Goal: Task Accomplishment & Management: Complete application form

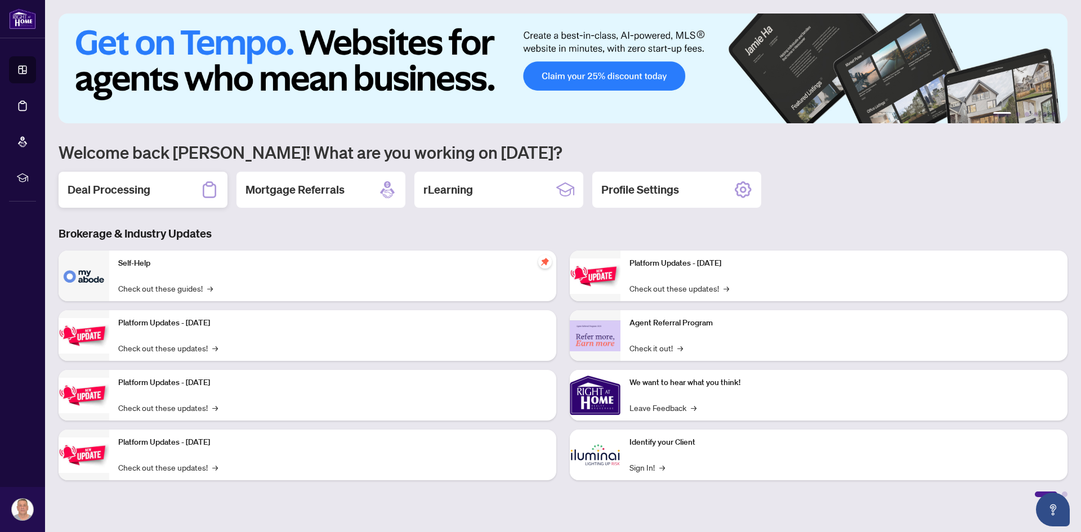
click at [157, 190] on div "Deal Processing" at bounding box center [143, 190] width 169 height 36
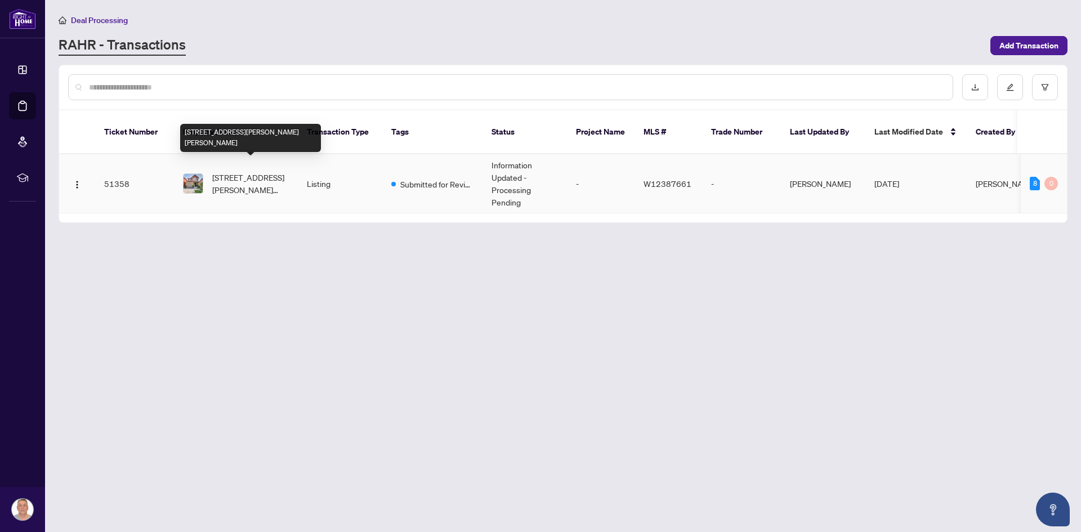
click at [244, 171] on span "[STREET_ADDRESS][PERSON_NAME][PERSON_NAME]" at bounding box center [250, 183] width 77 height 25
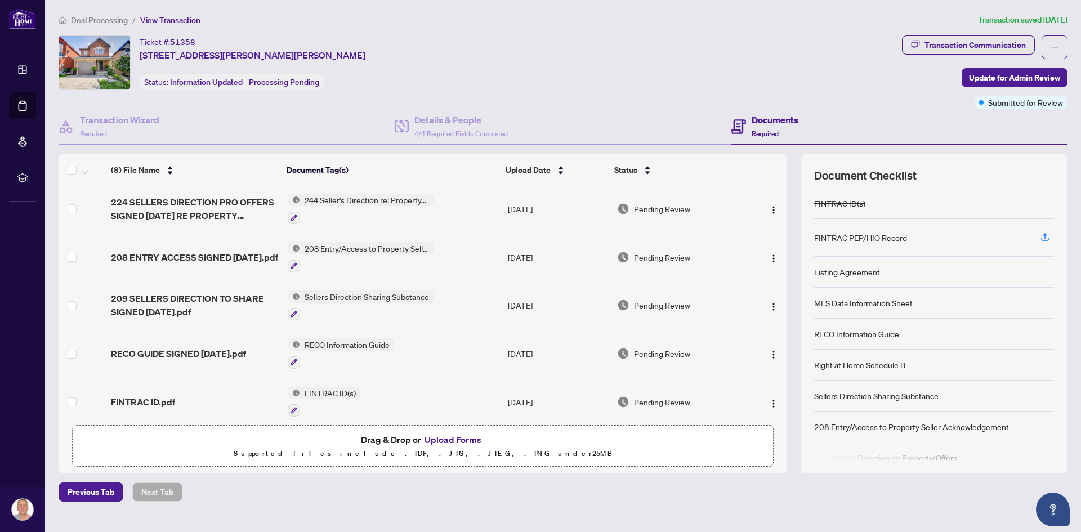
scroll to position [150, 0]
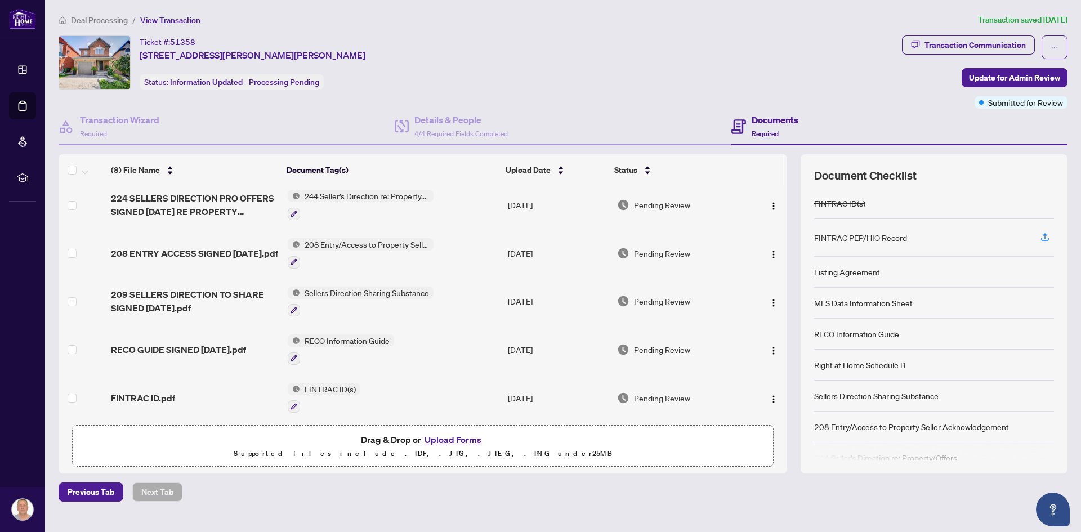
click at [454, 442] on button "Upload Forms" at bounding box center [453, 440] width 64 height 15
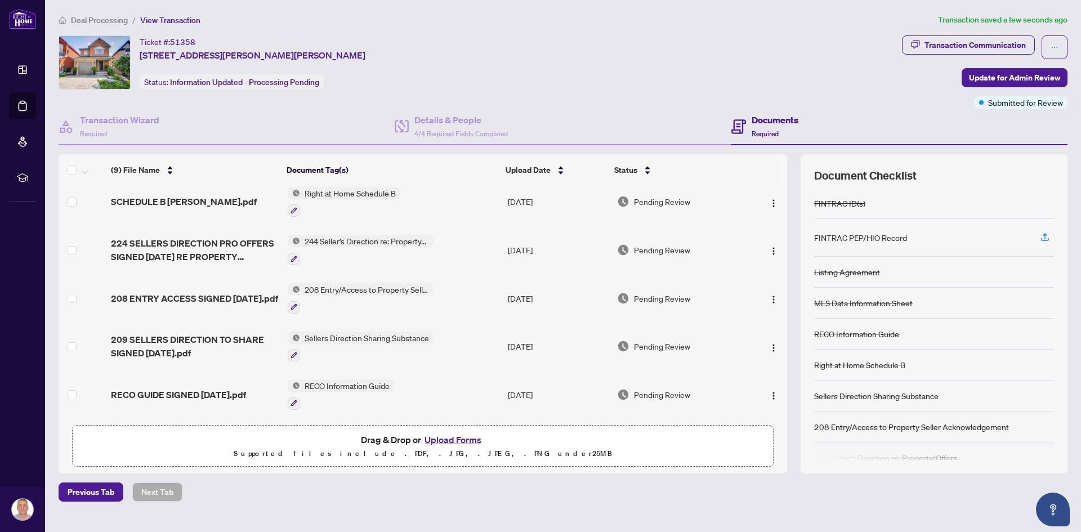
scroll to position [0, 0]
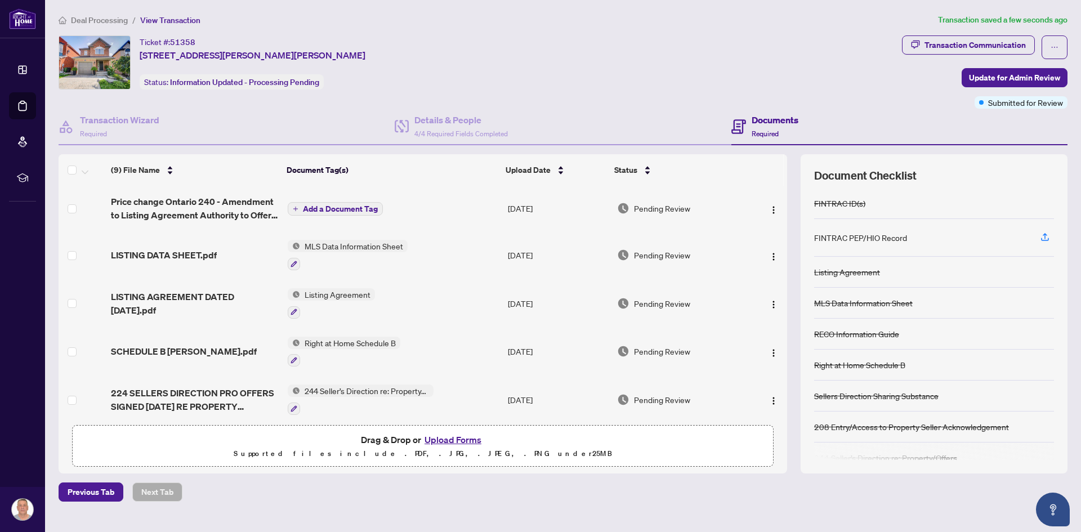
click at [344, 207] on span "Add a Document Tag" at bounding box center [340, 209] width 75 height 8
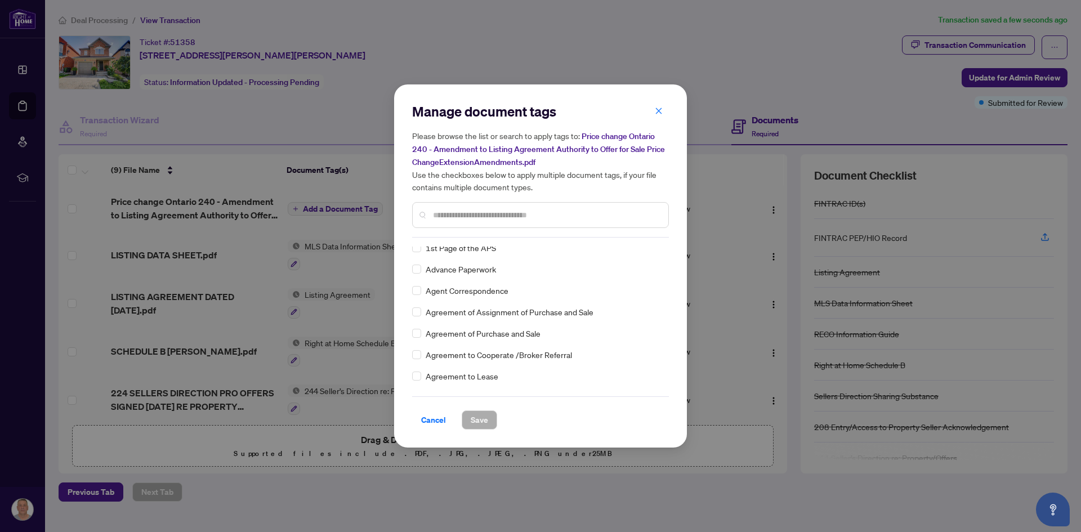
scroll to position [225, 0]
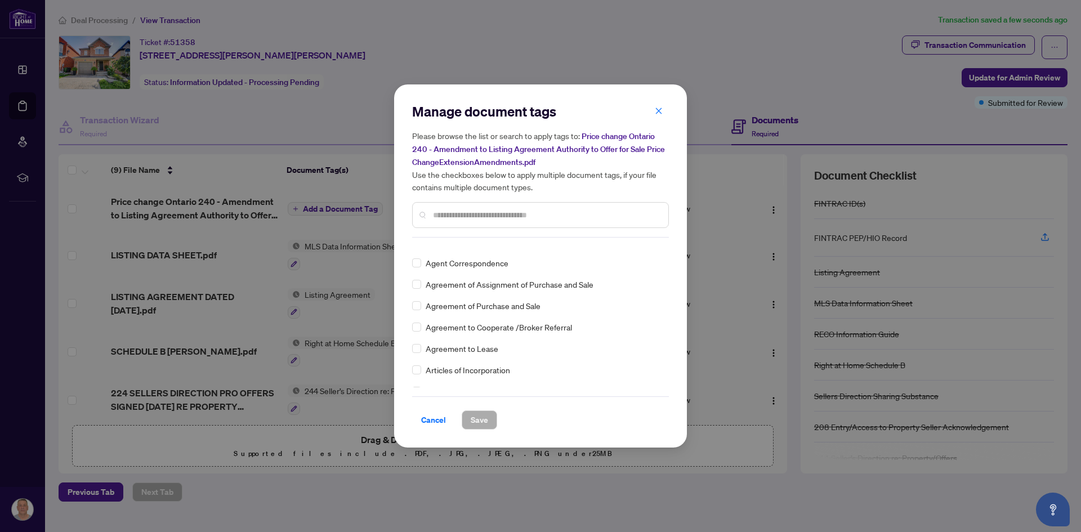
click at [457, 212] on input "text" at bounding box center [546, 215] width 226 height 12
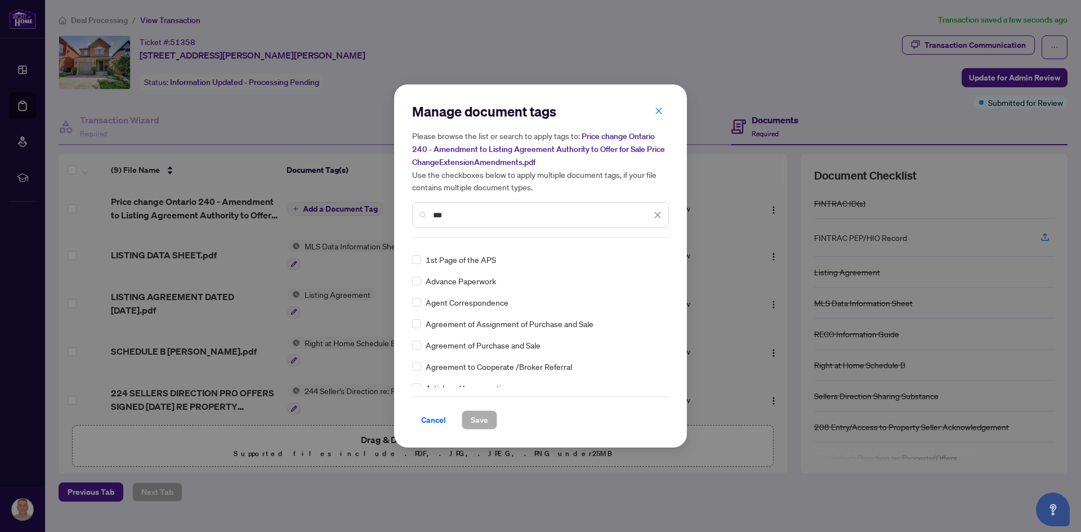
scroll to position [0, 0]
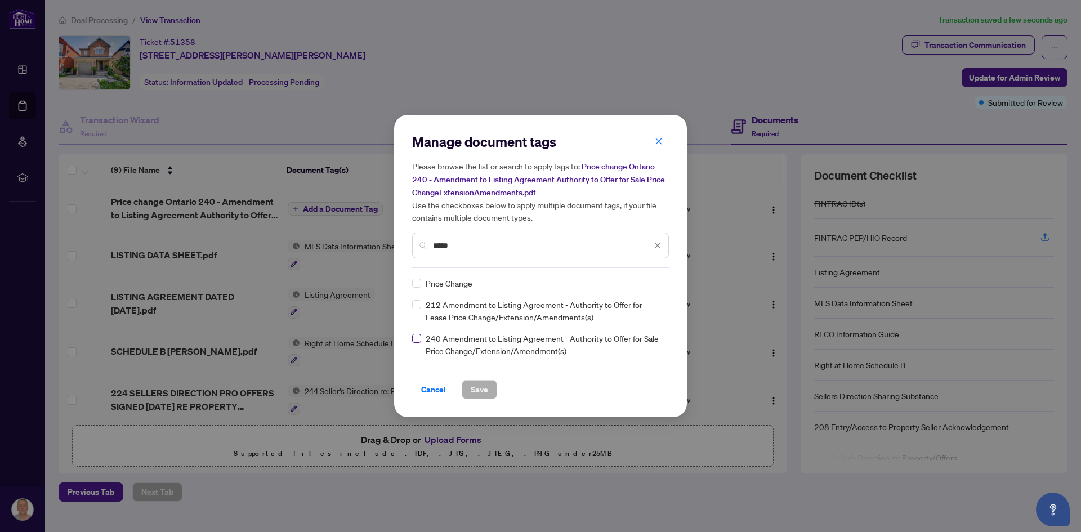
type input "*****"
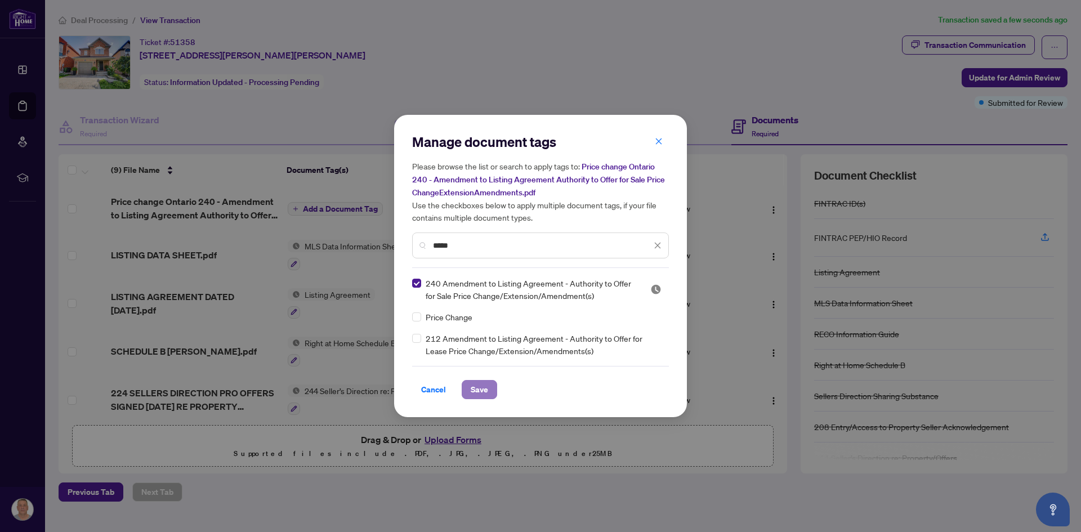
click at [479, 389] on span "Save" at bounding box center [479, 390] width 17 height 18
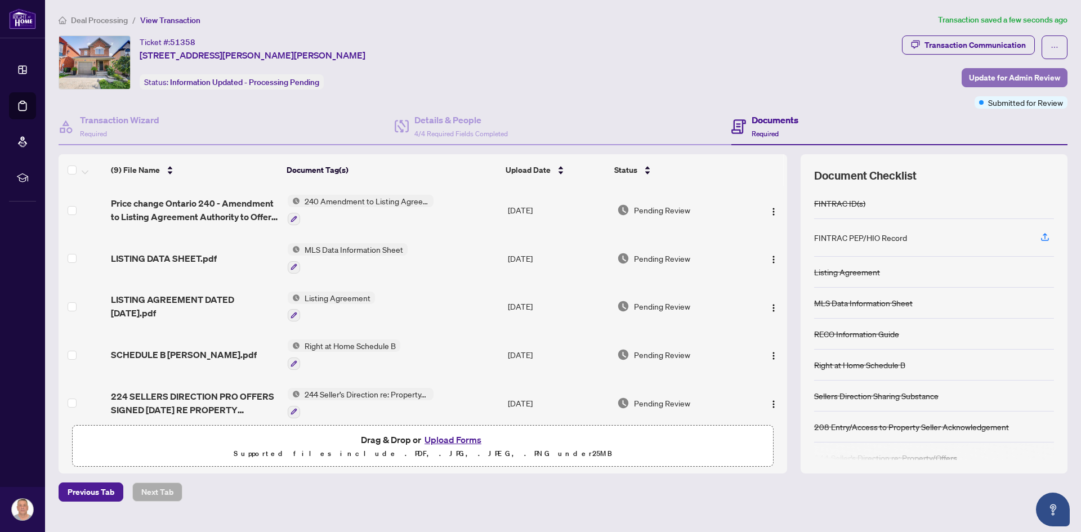
click at [1016, 77] on span "Update for Admin Review" at bounding box center [1014, 78] width 91 height 18
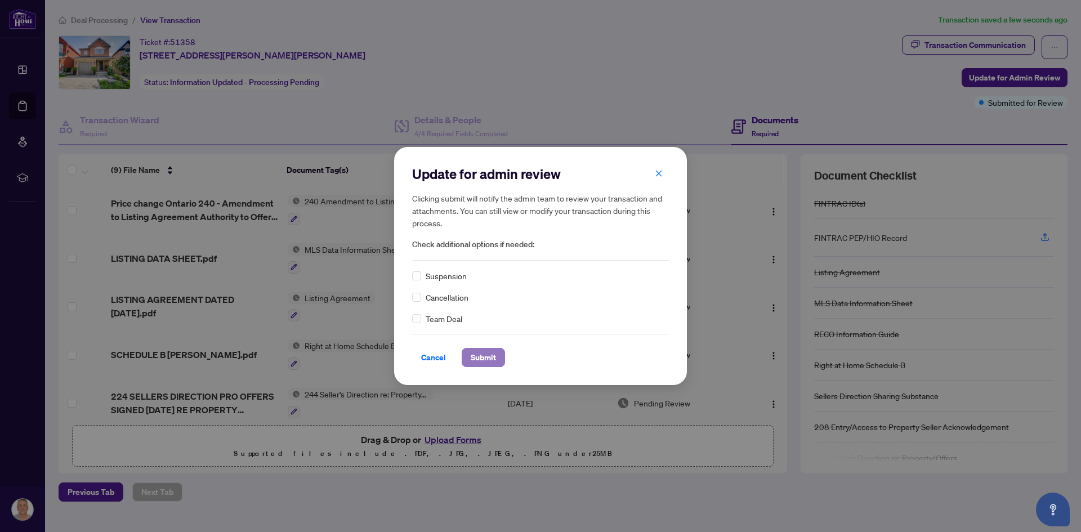
click at [484, 358] on span "Submit" at bounding box center [483, 358] width 25 height 18
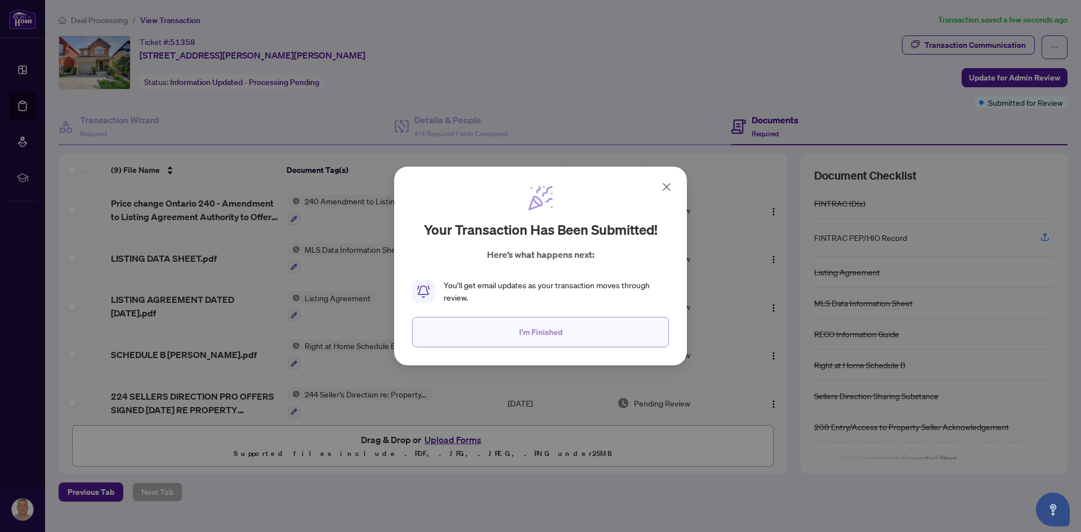
click at [550, 328] on span "I'm Finished" at bounding box center [540, 332] width 43 height 18
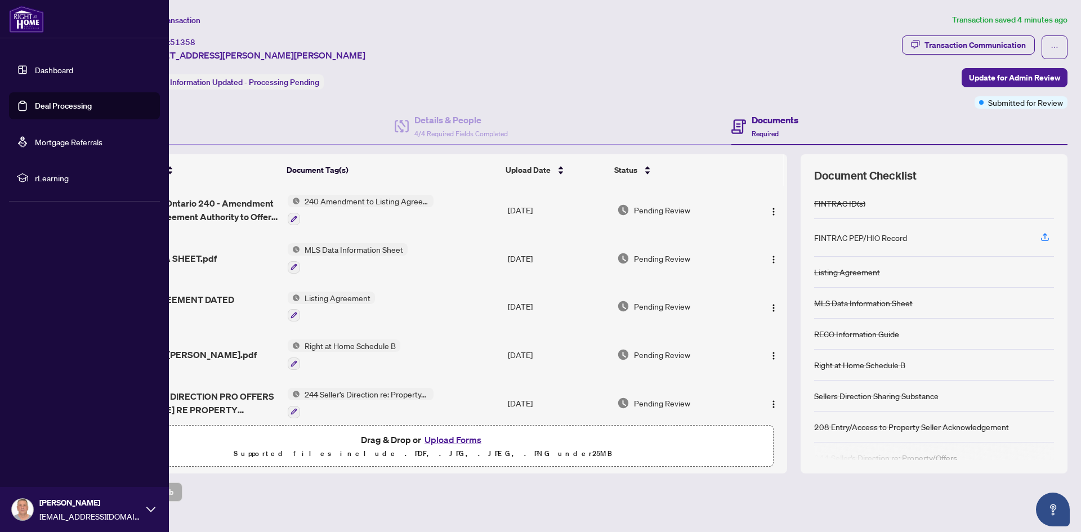
click at [47, 66] on link "Dashboard" at bounding box center [54, 70] width 38 height 10
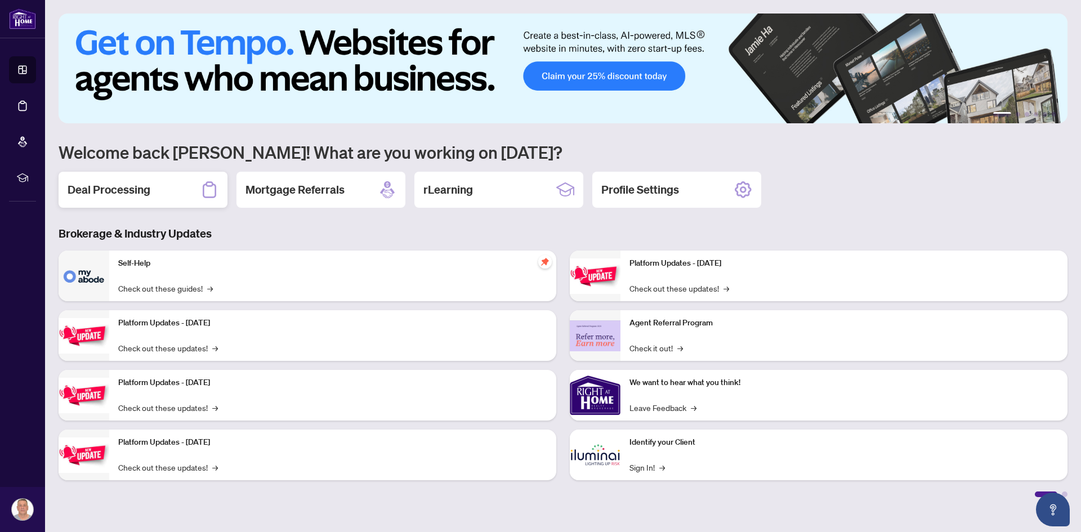
click at [139, 196] on h2 "Deal Processing" at bounding box center [109, 190] width 83 height 16
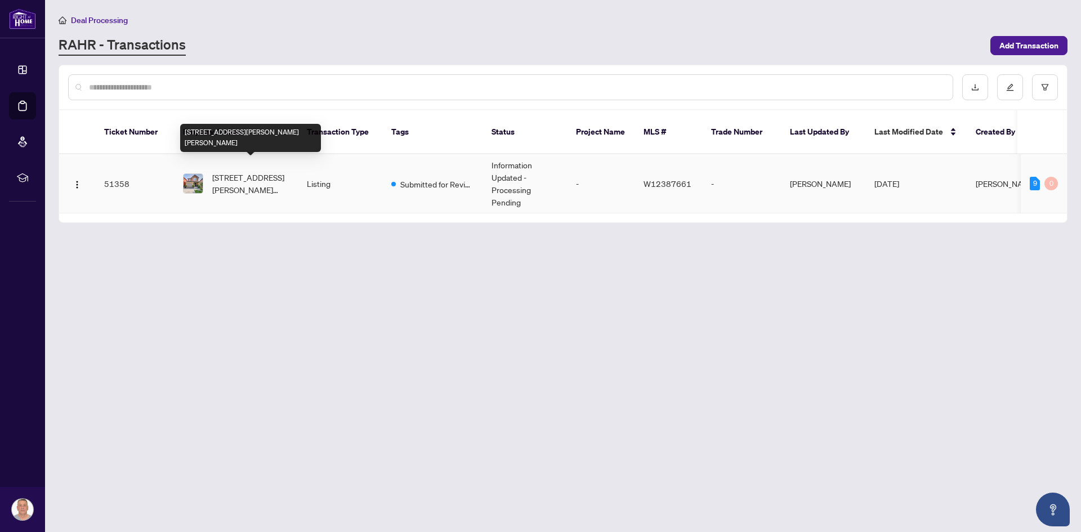
click at [239, 171] on span "[STREET_ADDRESS][PERSON_NAME][PERSON_NAME]" at bounding box center [250, 183] width 77 height 25
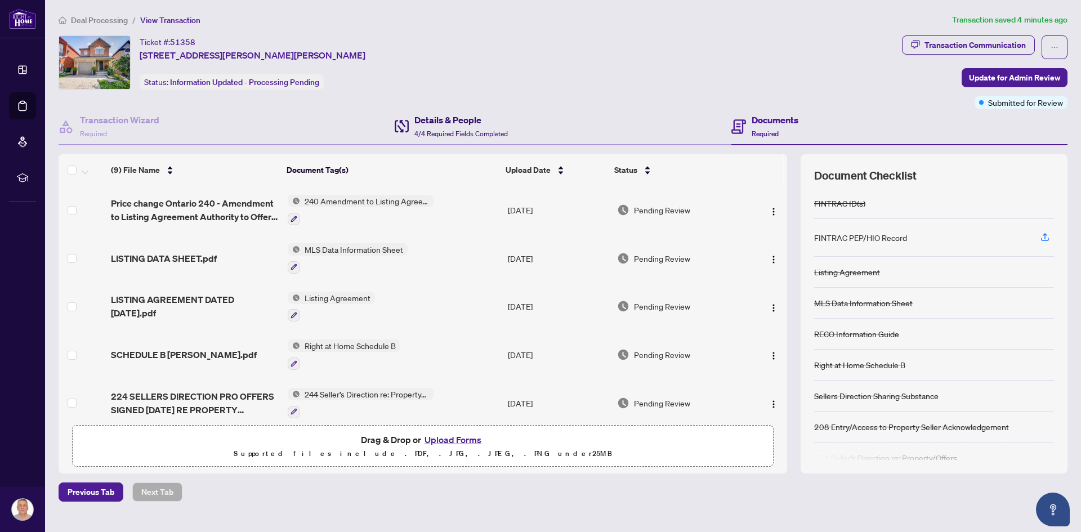
click at [434, 122] on h4 "Details & People" at bounding box center [462, 120] width 94 height 14
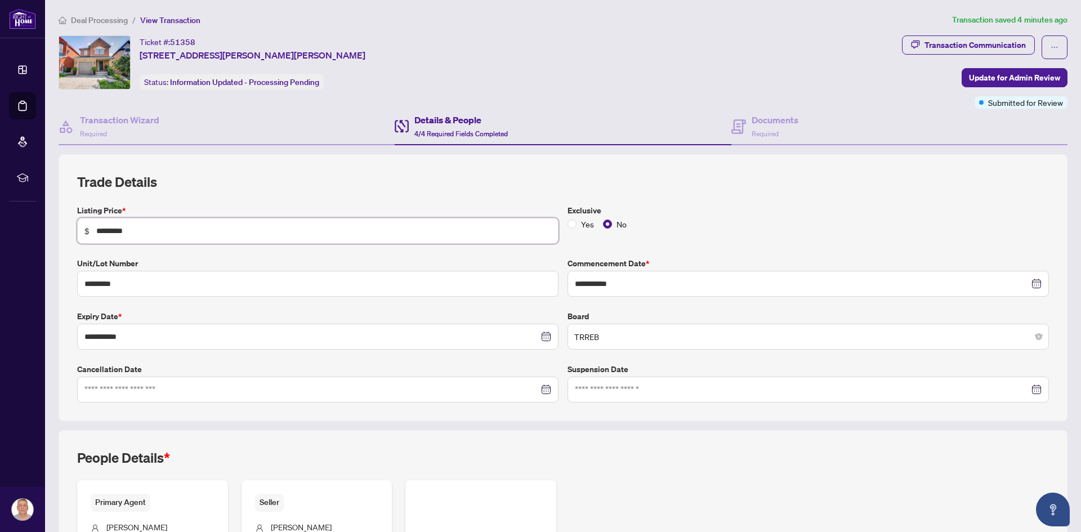
click at [142, 226] on input "*********" at bounding box center [323, 231] width 455 height 12
click at [110, 229] on input "*********" at bounding box center [323, 231] width 455 height 12
type input "*"
type input "*********"
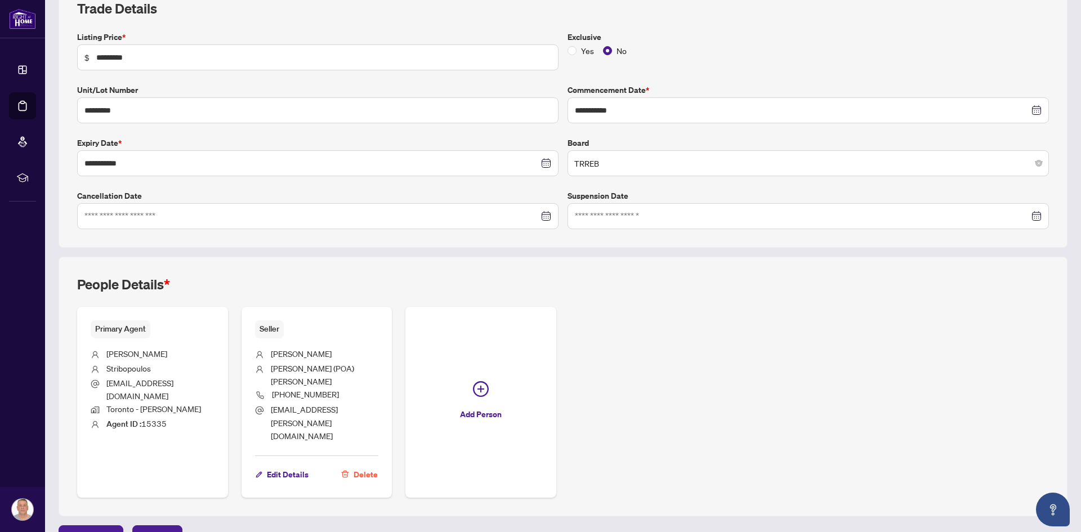
scroll to position [175, 0]
click at [164, 525] on span "Next Tab" at bounding box center [157, 534] width 32 height 18
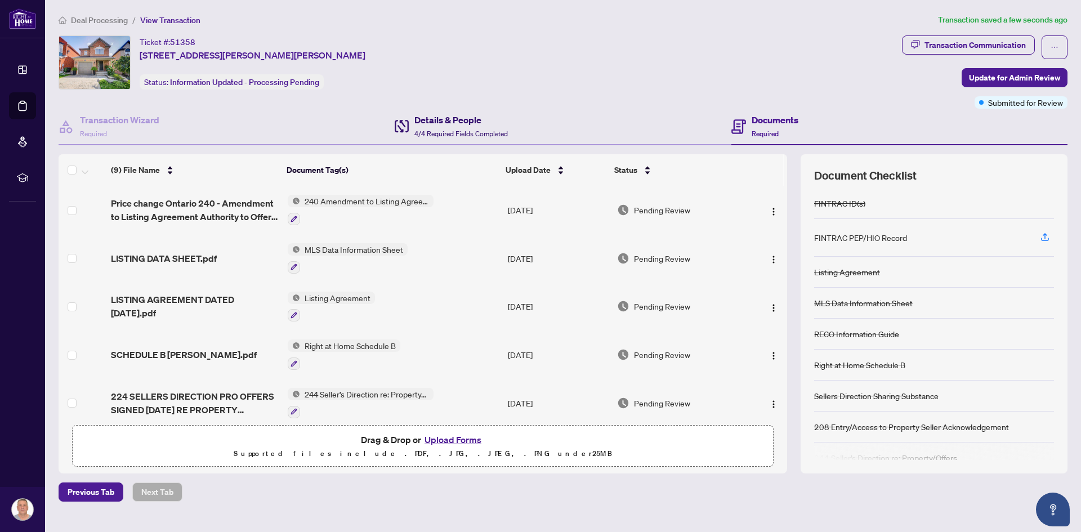
click at [461, 122] on h4 "Details & People" at bounding box center [462, 120] width 94 height 14
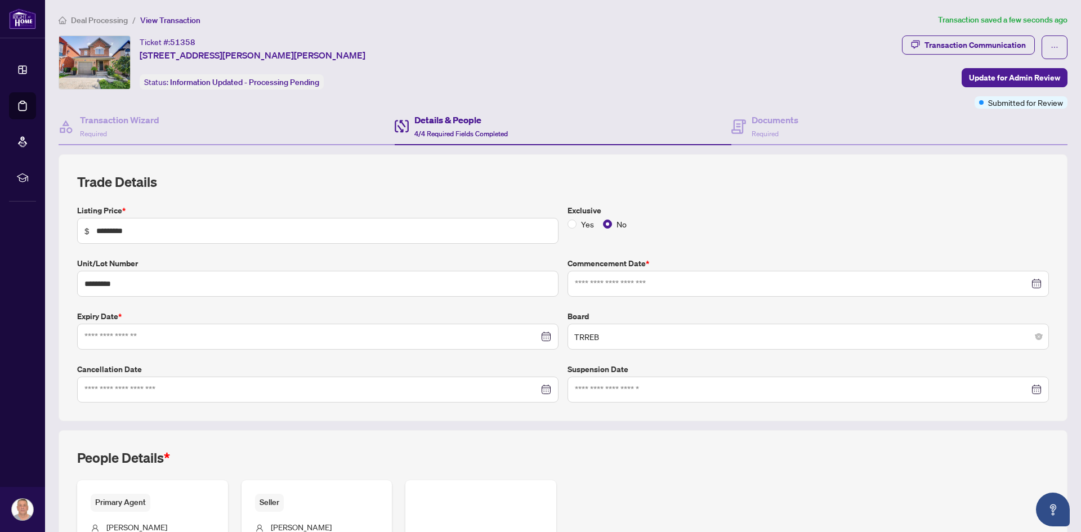
type input "**********"
click at [997, 75] on span "Update for Admin Review" at bounding box center [1014, 78] width 91 height 18
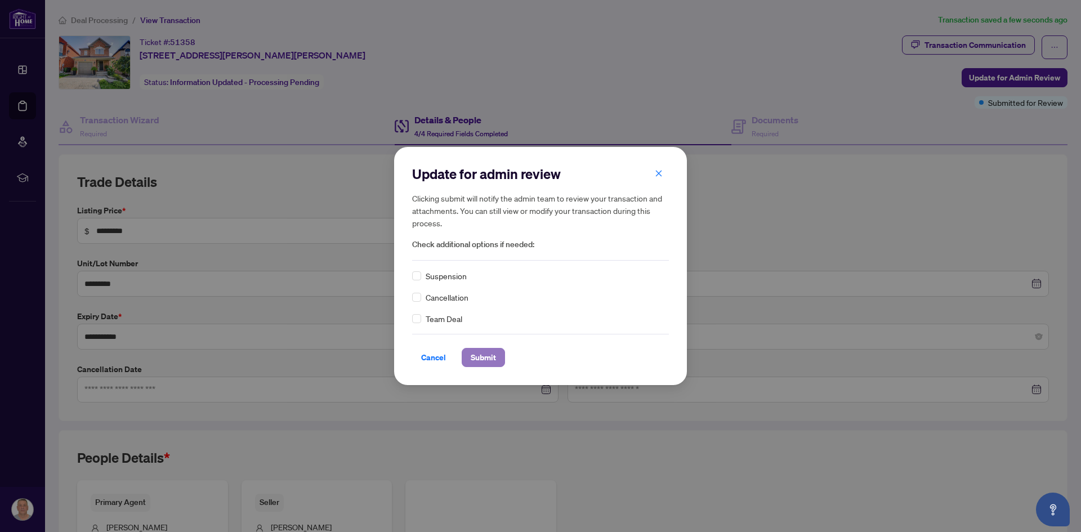
click at [482, 359] on span "Submit" at bounding box center [483, 358] width 25 height 18
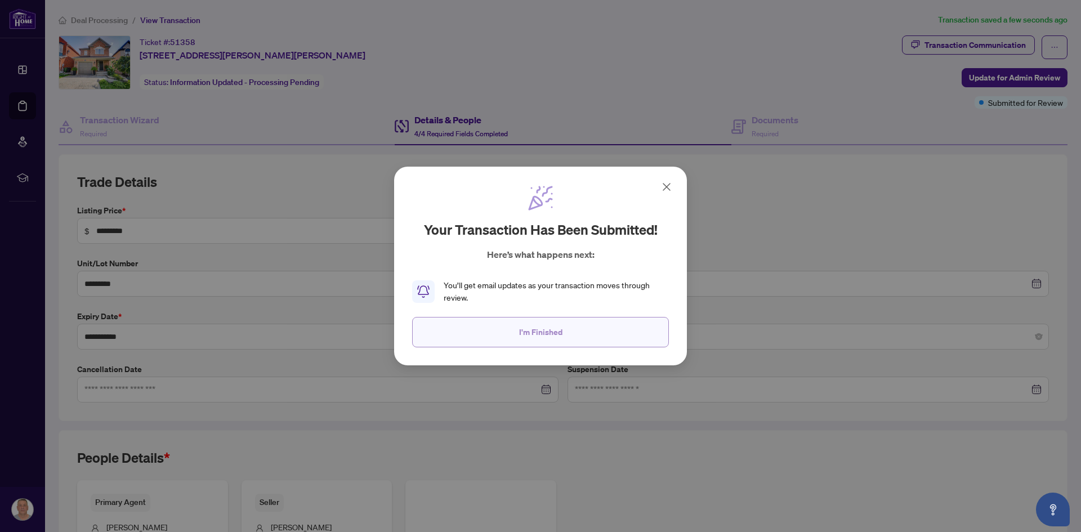
click at [532, 330] on span "I'm Finished" at bounding box center [540, 332] width 43 height 18
